Goal: Information Seeking & Learning: Check status

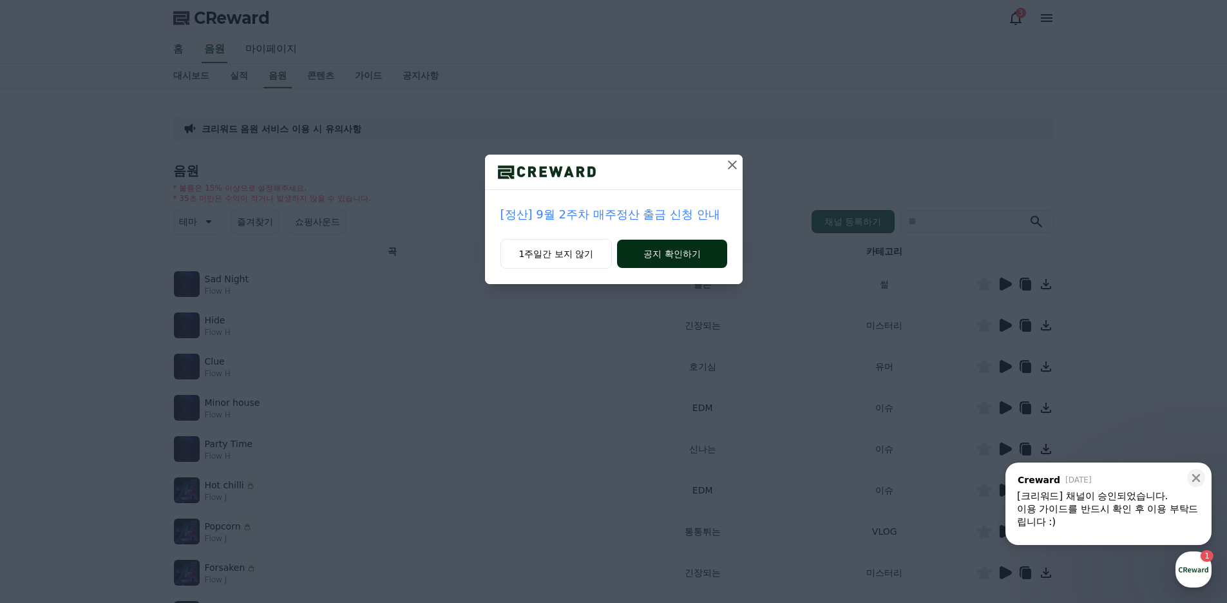
click at [652, 246] on button "공지 확인하기" at bounding box center [672, 254] width 110 height 28
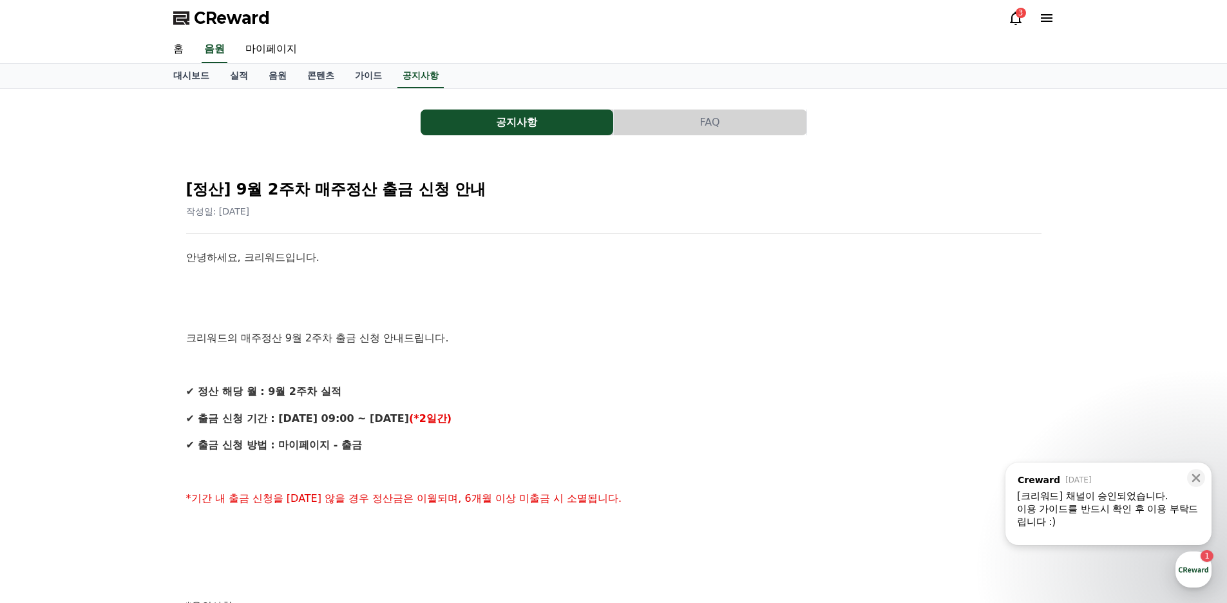
drag, startPoint x: 0, startPoint y: 0, endPoint x: 553, endPoint y: 251, distance: 607.3
click at [553, 251] on p "안녕하세요, 크리워드입니다." at bounding box center [614, 257] width 856 height 17
click at [244, 77] on link "실적" at bounding box center [239, 76] width 39 height 24
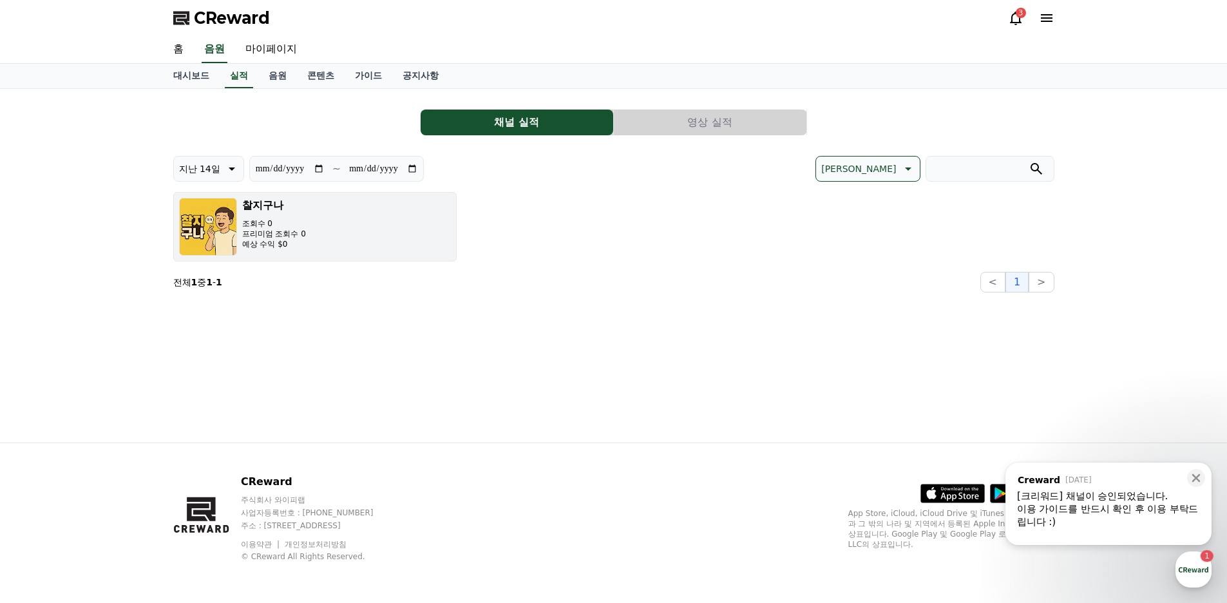
click at [351, 197] on button "찰지구나 조회수 0 프리미엄 조회수 0 예상 수익 $0" at bounding box center [315, 227] width 284 height 70
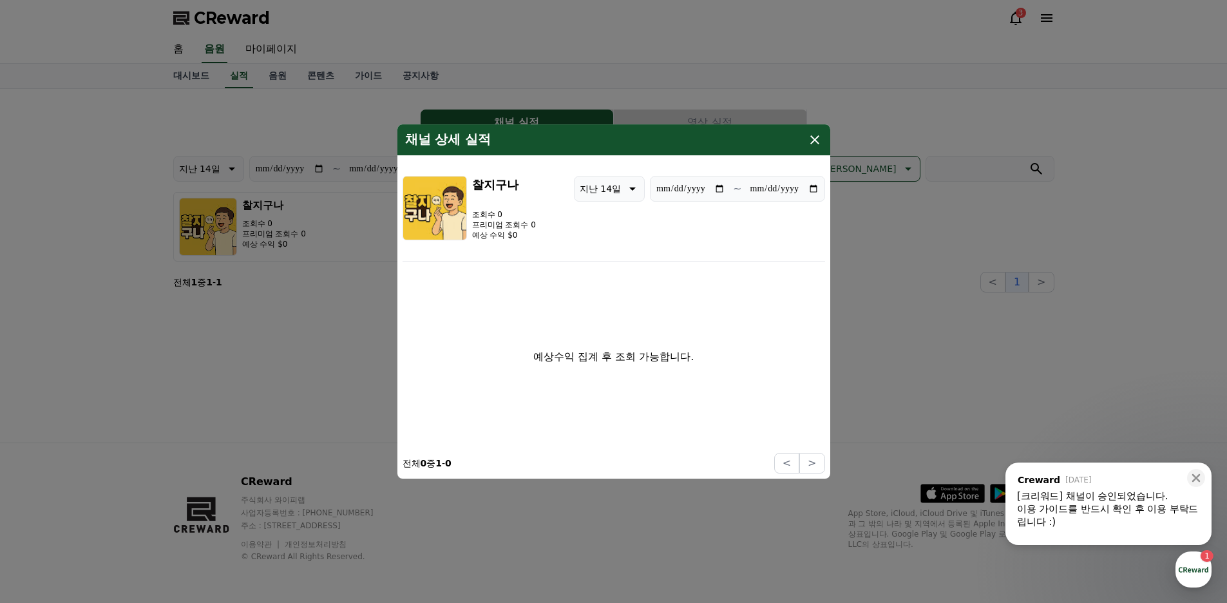
click at [812, 142] on icon "modal" at bounding box center [815, 139] width 9 height 9
